Goal: Task Accomplishment & Management: Use online tool/utility

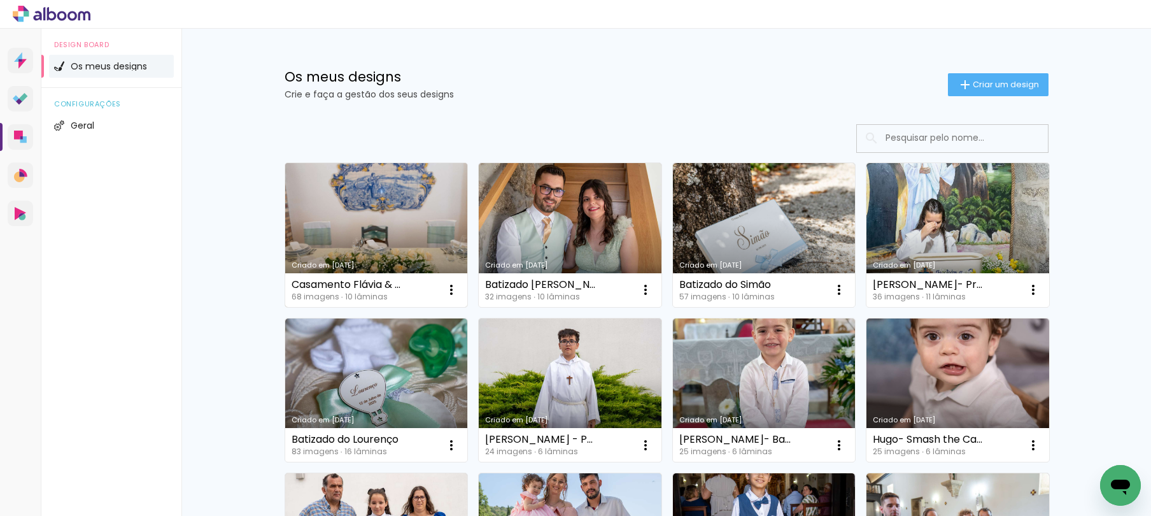
click at [394, 230] on link "Criado em [DATE]" at bounding box center [376, 235] width 183 height 144
